Goal: Understand process/instructions: Learn how to perform a task or action

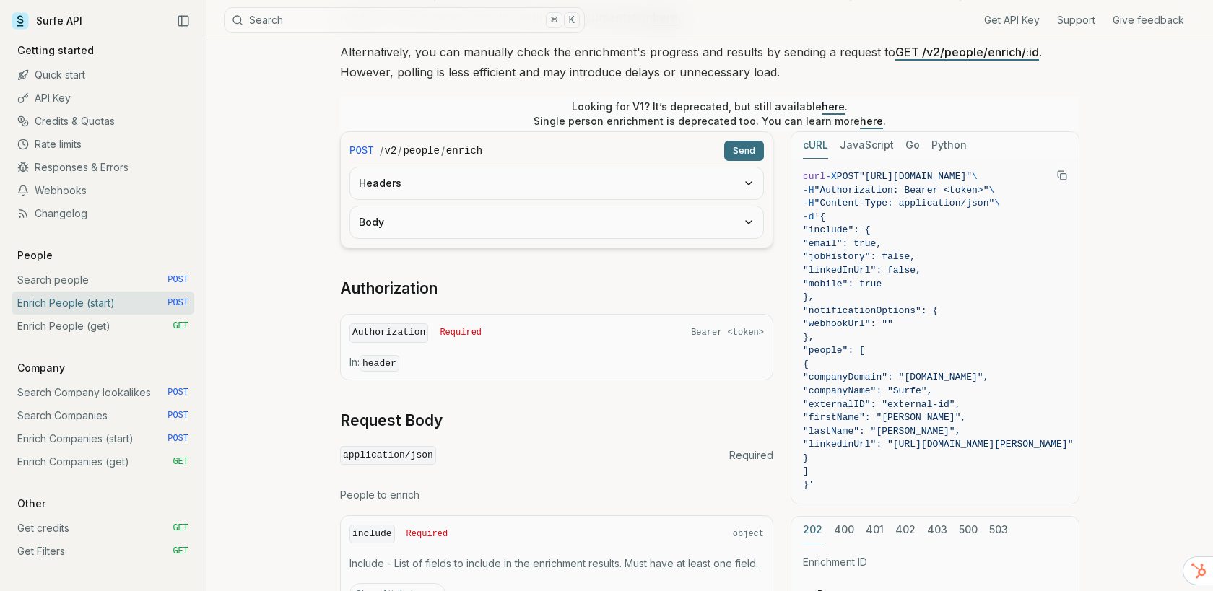
scroll to position [262, 0]
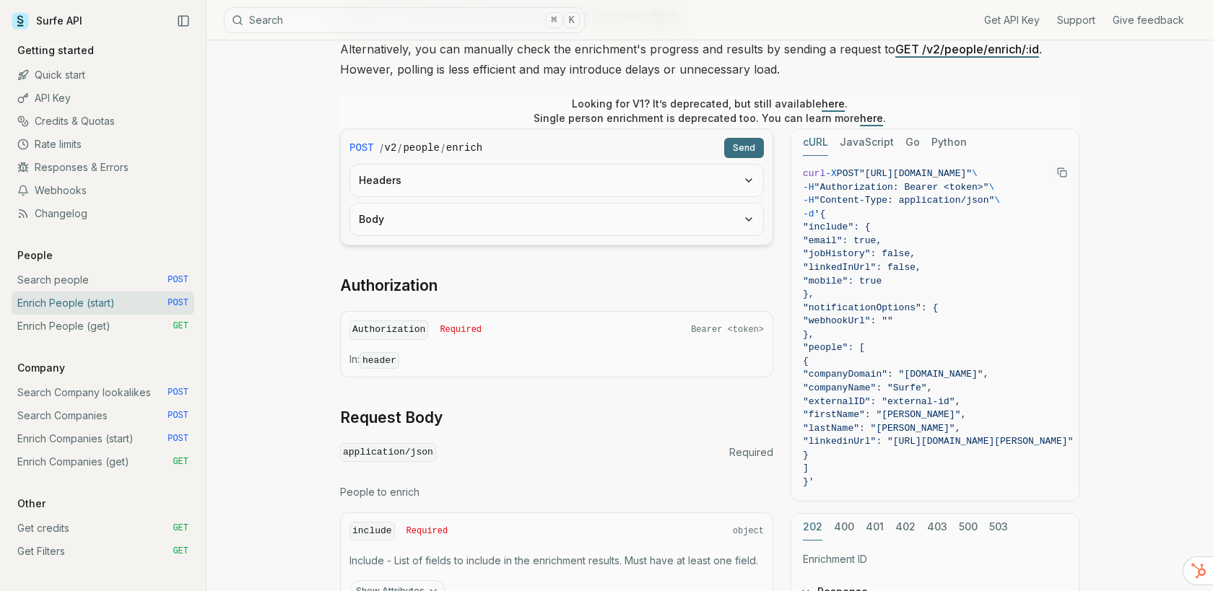
click at [697, 186] on button "Headers" at bounding box center [556, 181] width 413 height 32
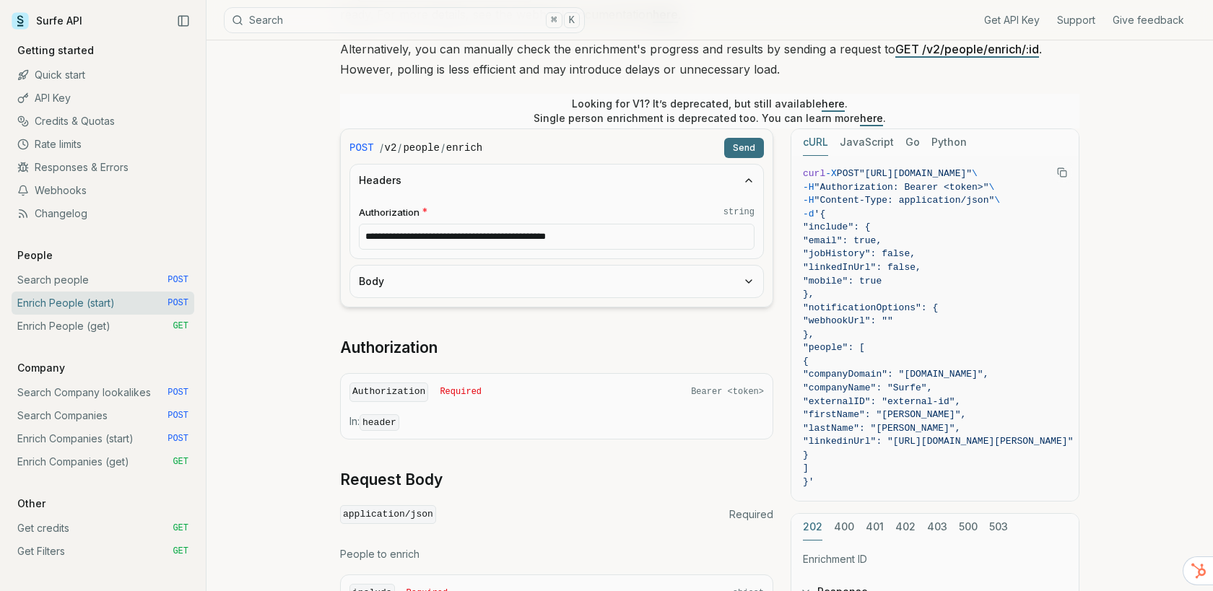
click at [697, 186] on button "Headers" at bounding box center [556, 181] width 413 height 32
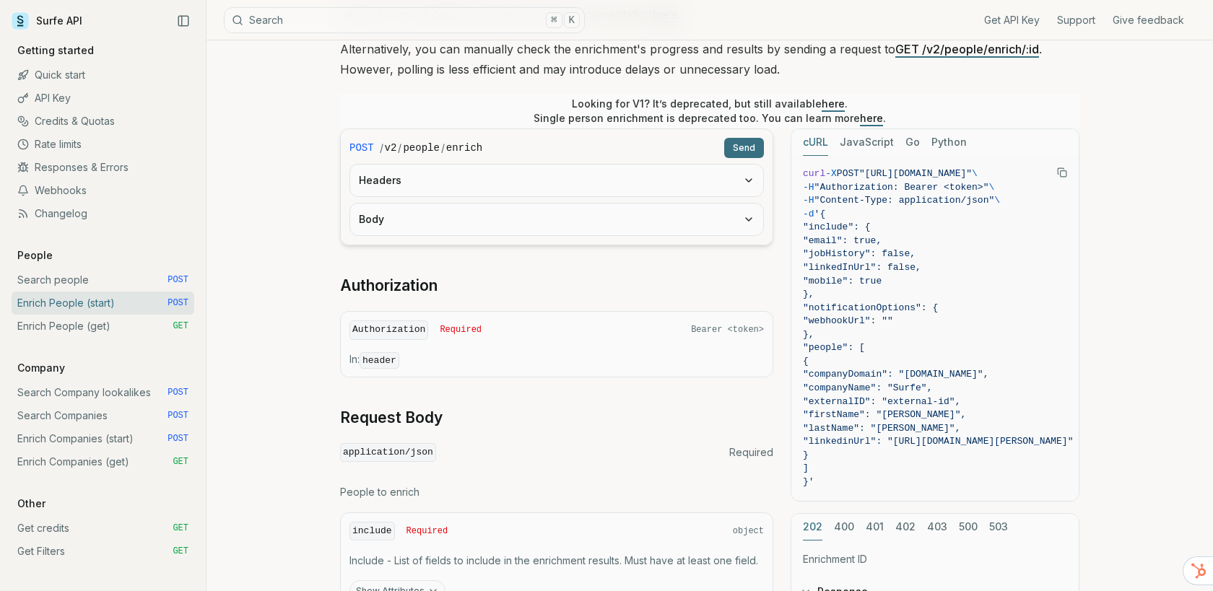
click at [671, 234] on div "Body" at bounding box center [556, 219] width 414 height 33
click at [676, 223] on button "Body" at bounding box center [556, 220] width 413 height 32
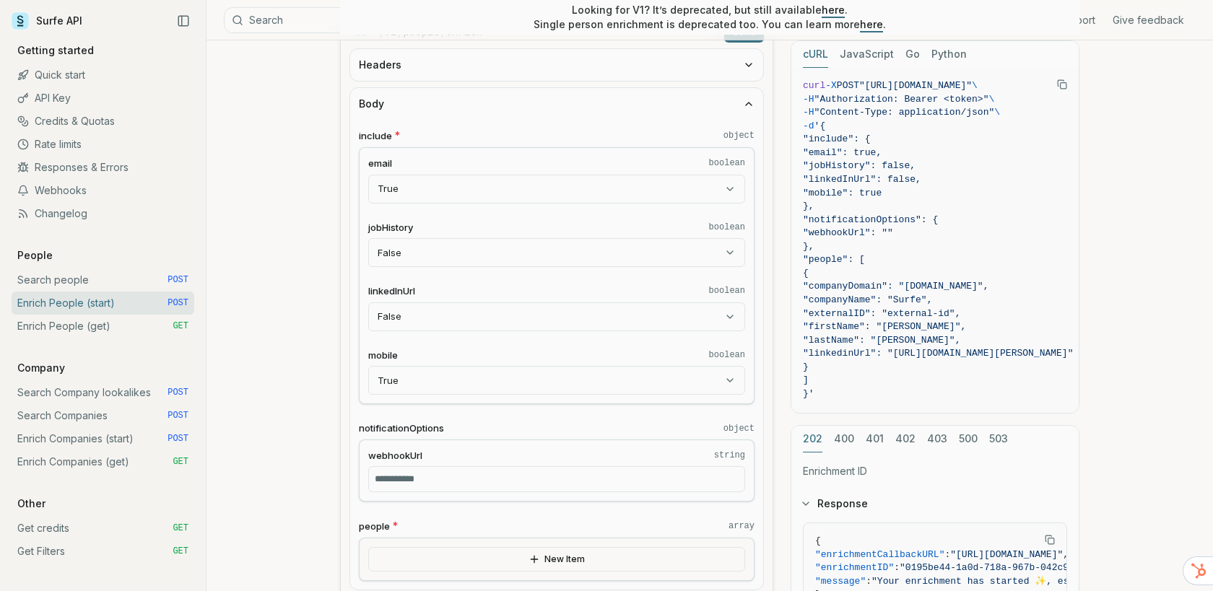
scroll to position [425, 0]
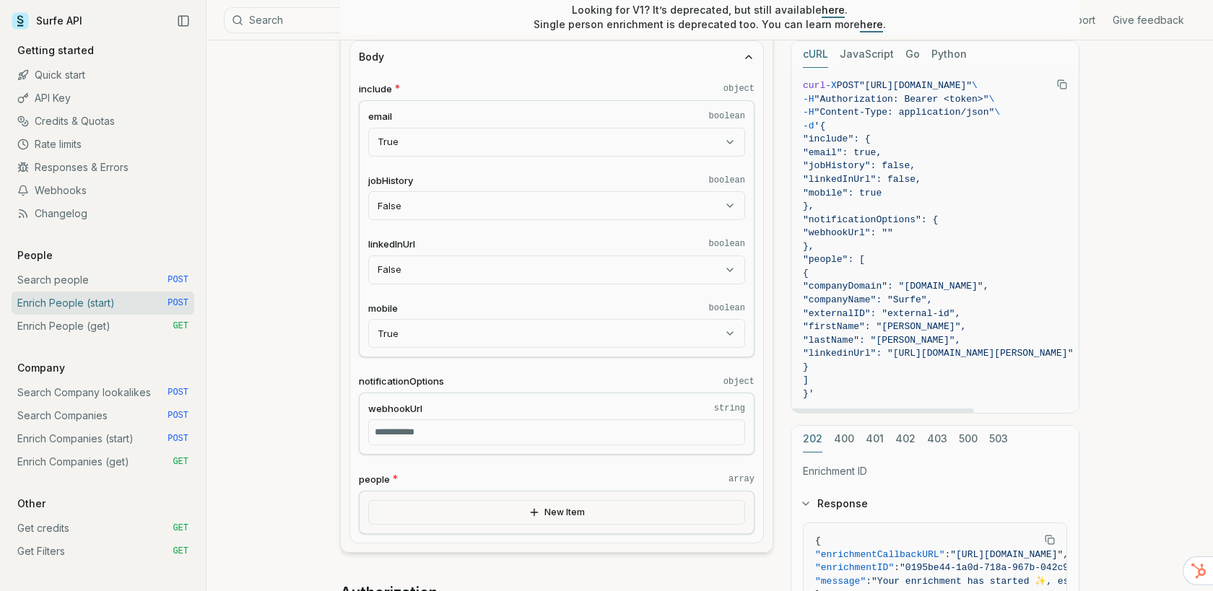
click at [844, 439] on button "400" at bounding box center [844, 439] width 20 height 27
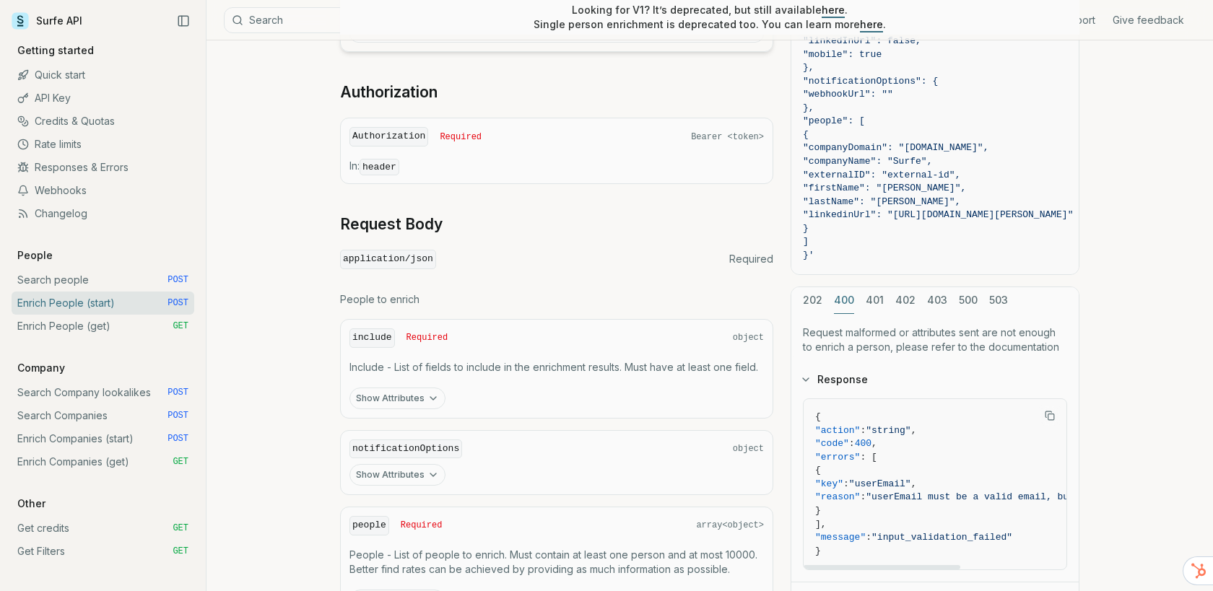
scroll to position [921, 0]
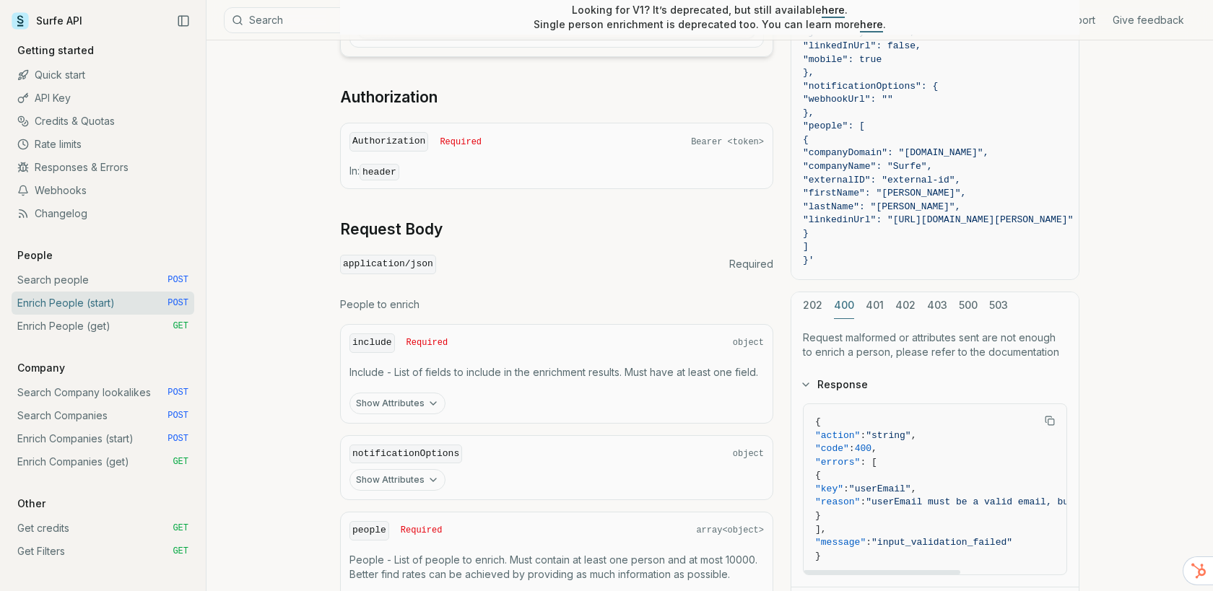
click at [818, 306] on div "cURL JavaScript Go Python curl -X POST "[URL][DOMAIN_NAME]" \ -H "Authorization…" at bounding box center [935, 266] width 289 height 719
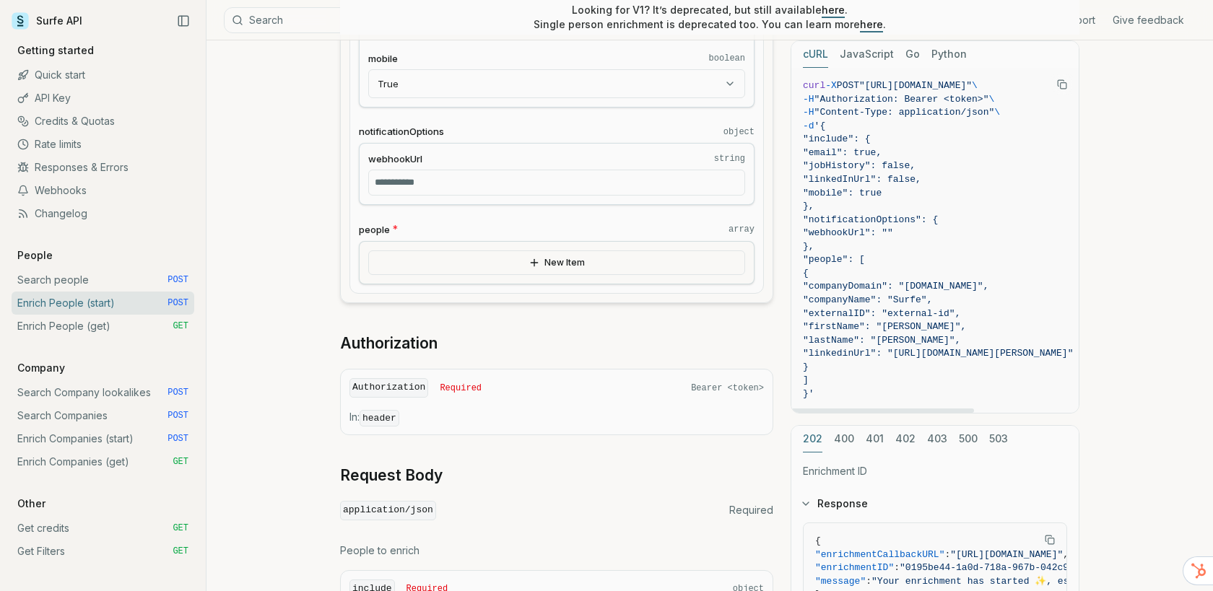
scroll to position [662, 0]
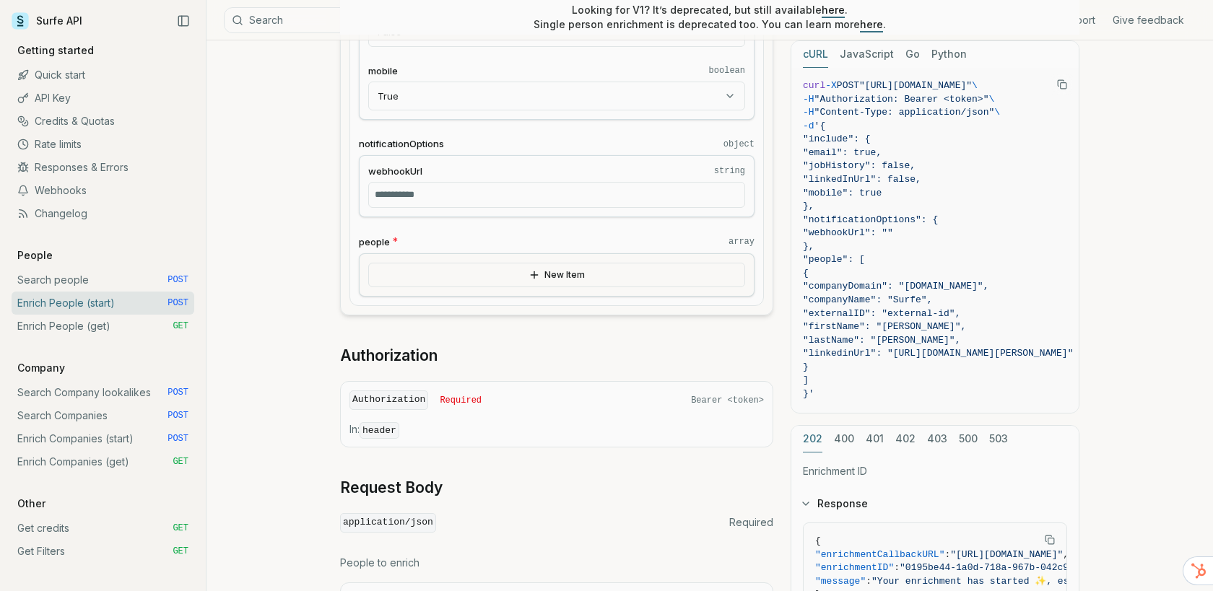
click at [657, 282] on button "New Item" at bounding box center [556, 275] width 377 height 25
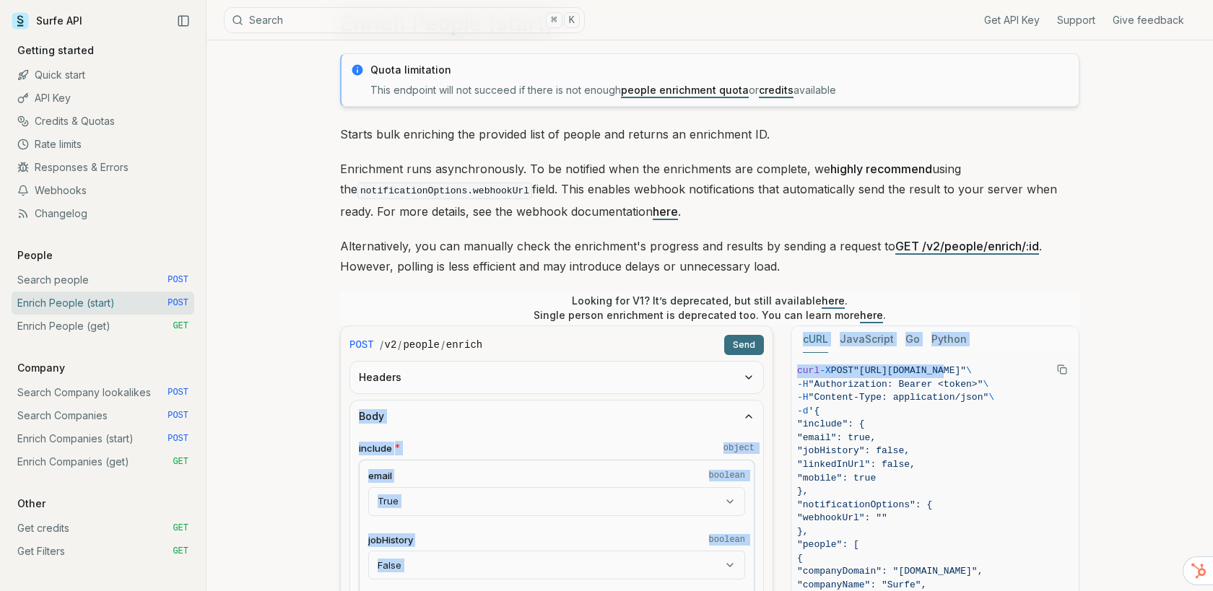
scroll to position [0, 0]
drag, startPoint x: 962, startPoint y: 368, endPoint x: 775, endPoint y: 370, distance: 186.3
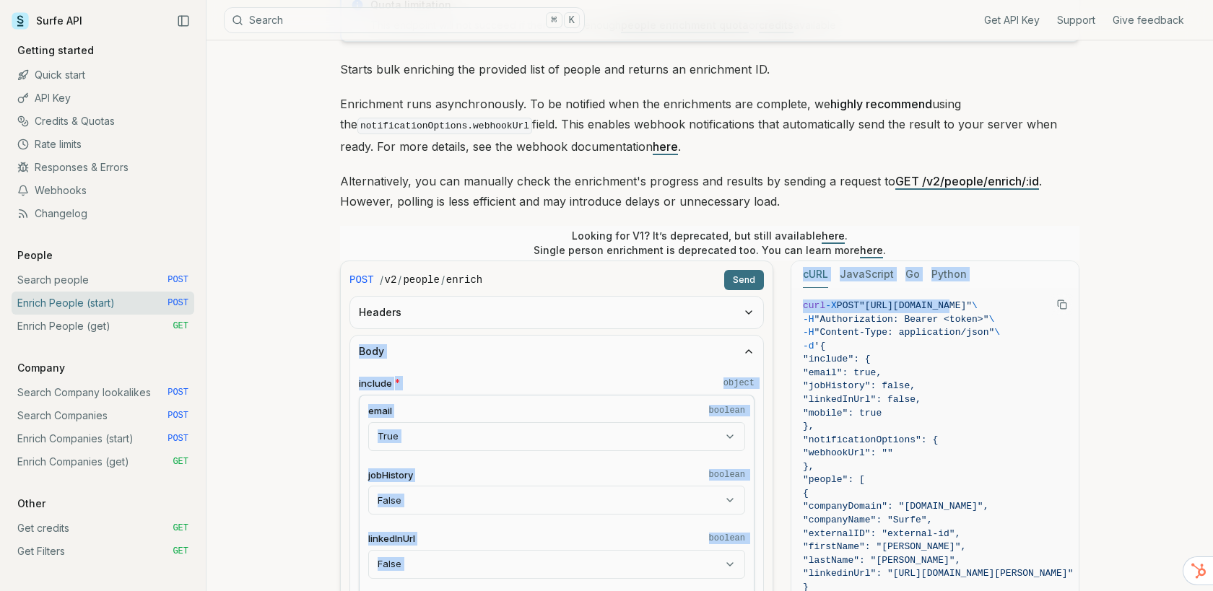
scroll to position [139, 0]
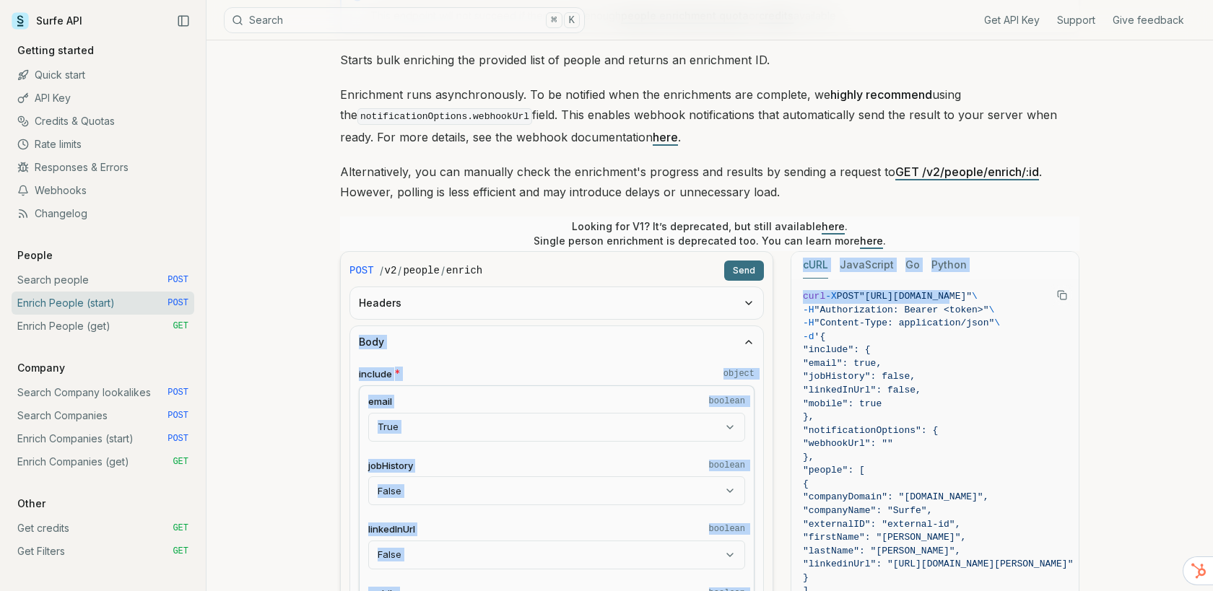
click at [1003, 453] on span "}," at bounding box center [938, 458] width 270 height 14
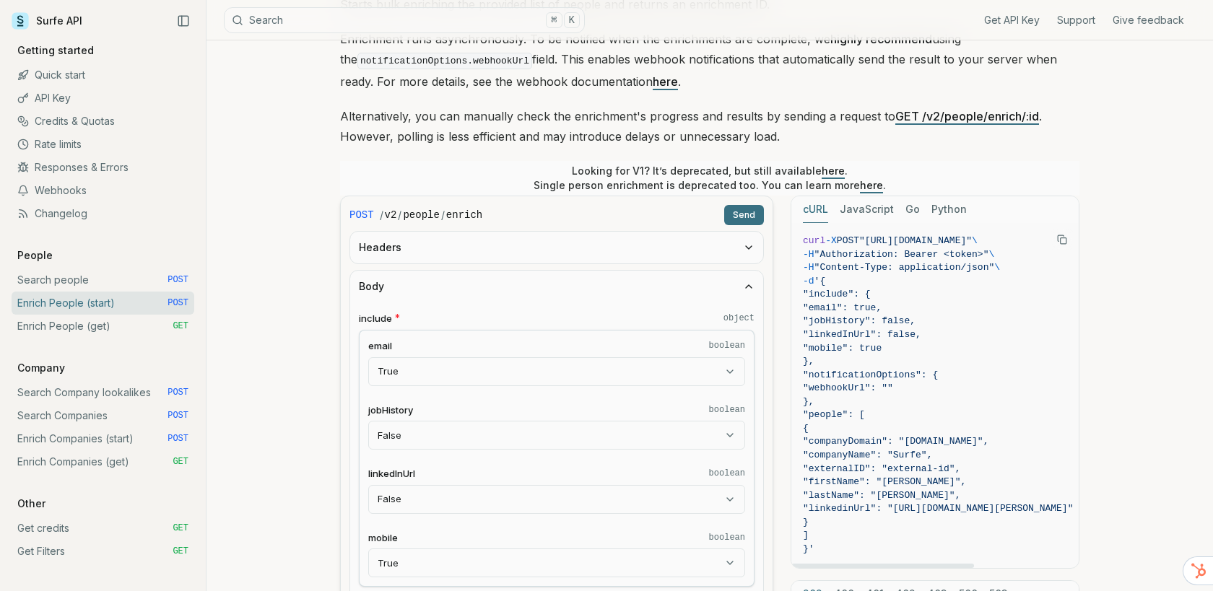
scroll to position [196, 0]
drag, startPoint x: 827, startPoint y: 547, endPoint x: 795, endPoint y: 469, distance: 85.1
click at [794, 363] on pre "curl -X POST "[URL][DOMAIN_NAME]" \ -H "Authorization: Bearer <token>" \ -H "Co…" at bounding box center [937, 394] width 293 height 345
drag, startPoint x: 826, startPoint y: 547, endPoint x: 801, endPoint y: 241, distance: 307.2
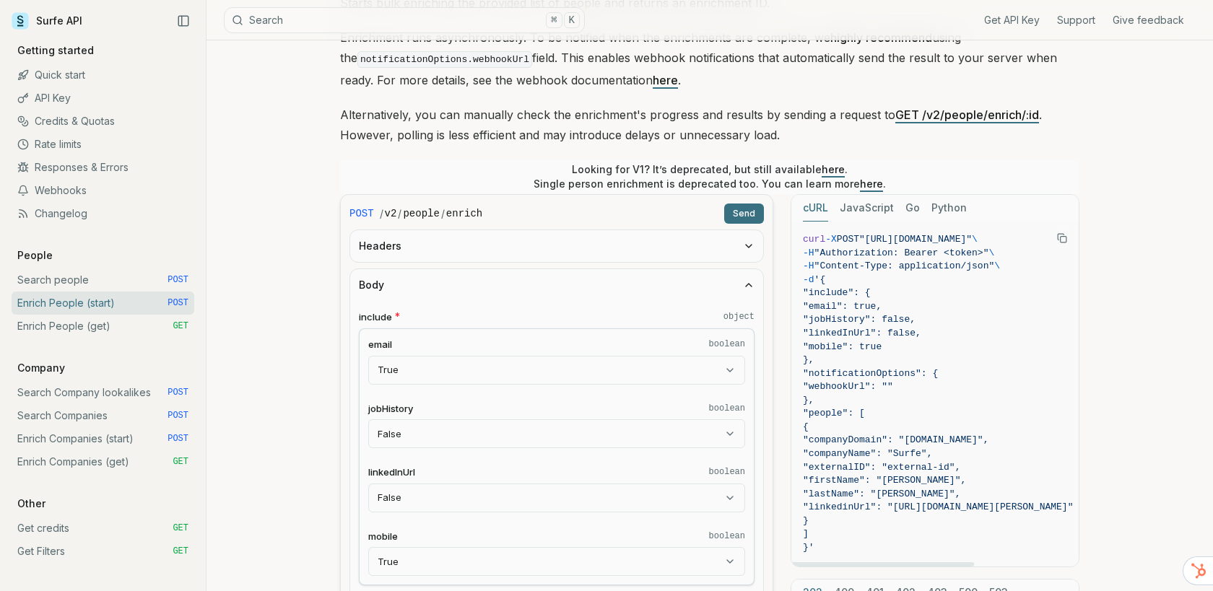
click at [801, 241] on pre "curl -X POST "[URL][DOMAIN_NAME]" \ -H "Authorization: Bearer <token>" \ -H "Co…" at bounding box center [937, 394] width 293 height 345
copy code "curl -X POST "[URL][DOMAIN_NAME]" \ -H "Authorization: Bearer <token>" \ -H "Co…"
